Goal: Task Accomplishment & Management: Manage account settings

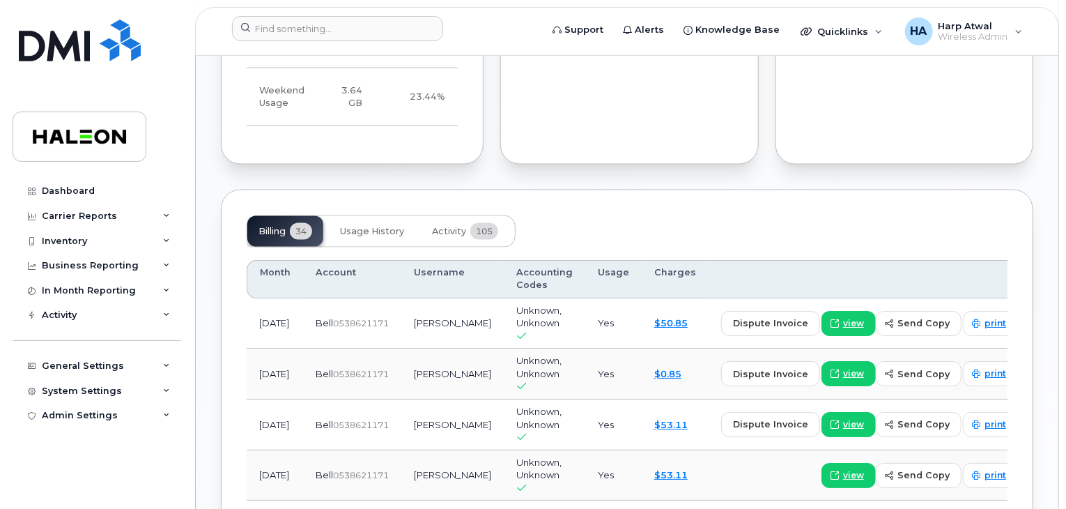
scroll to position [1003, 0]
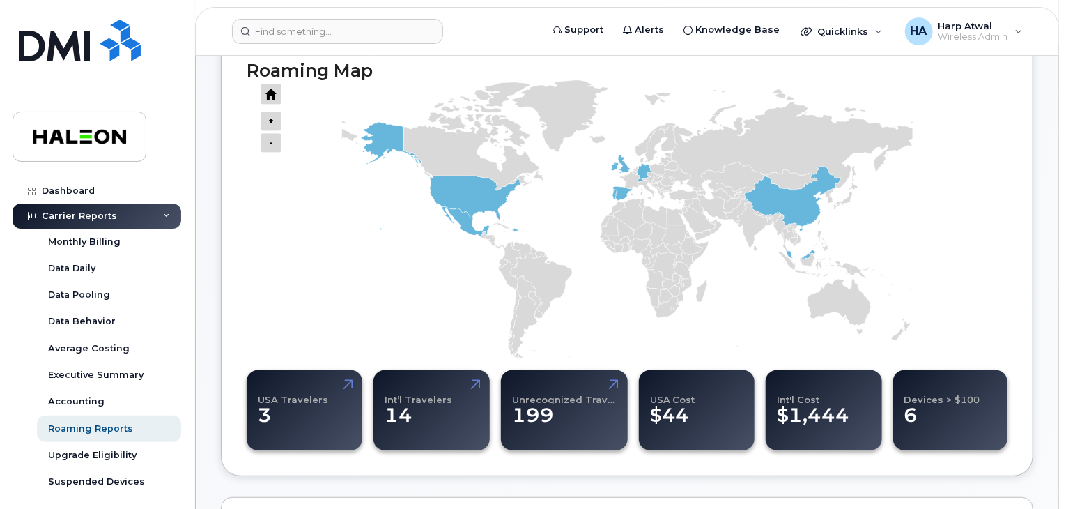
scroll to position [153, 0]
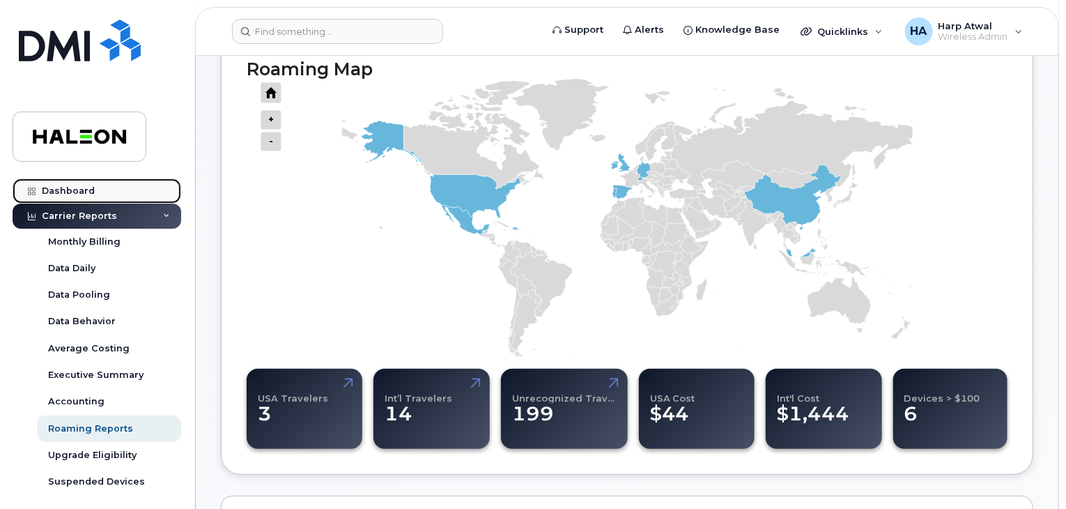
click at [71, 193] on div "Dashboard" at bounding box center [68, 190] width 53 height 11
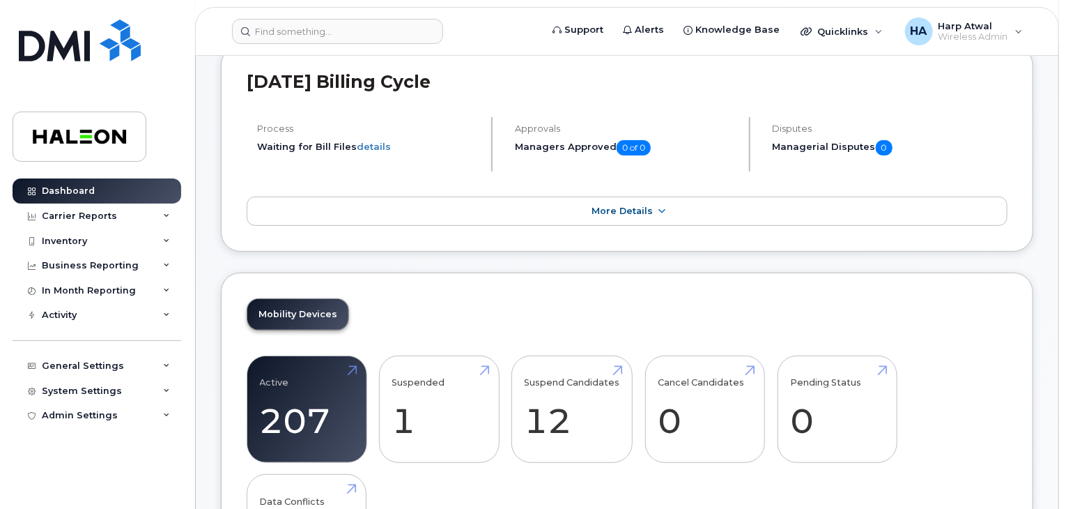
scroll to position [190, 0]
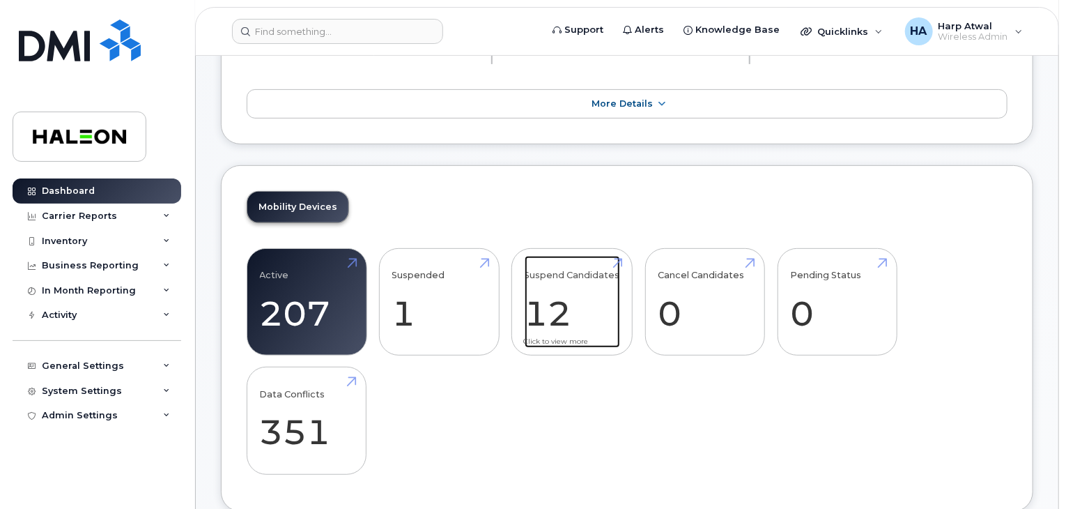
click at [540, 293] on link "Suspend Candidates 12" at bounding box center [572, 302] width 95 height 92
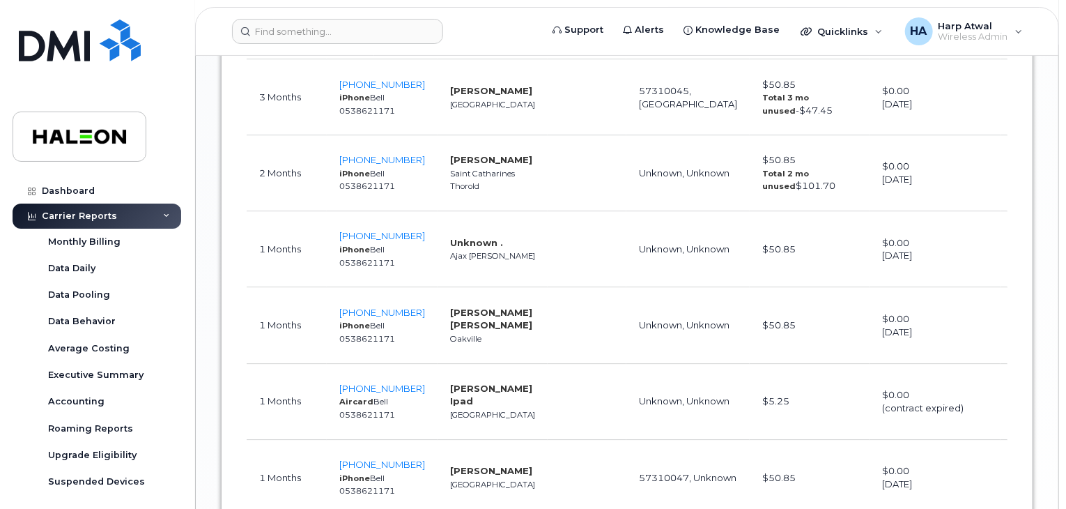
scroll to position [1517, 0]
